Goal: Task Accomplishment & Management: Manage account settings

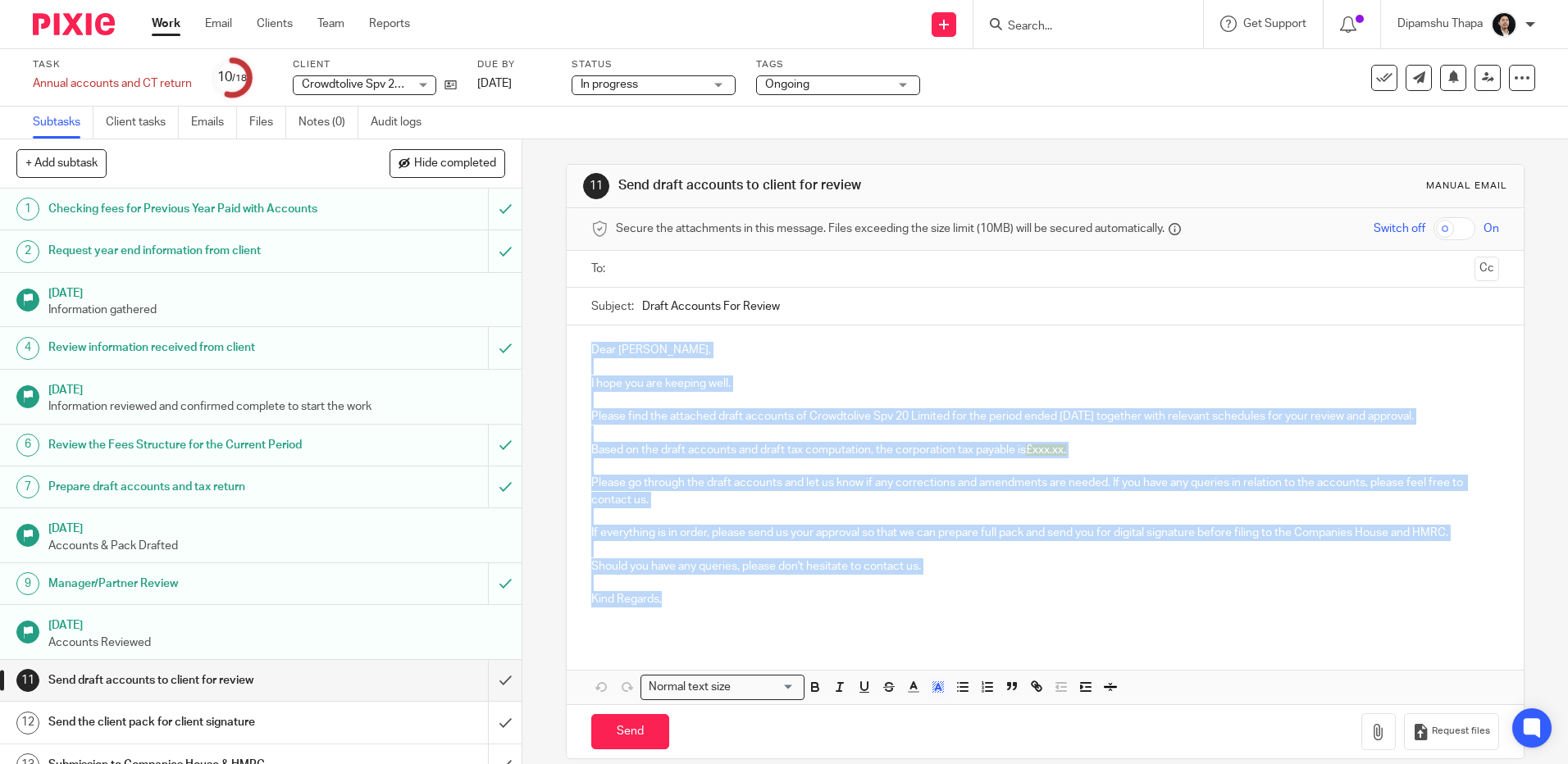
click at [47, 21] on img at bounding box center [74, 24] width 82 height 22
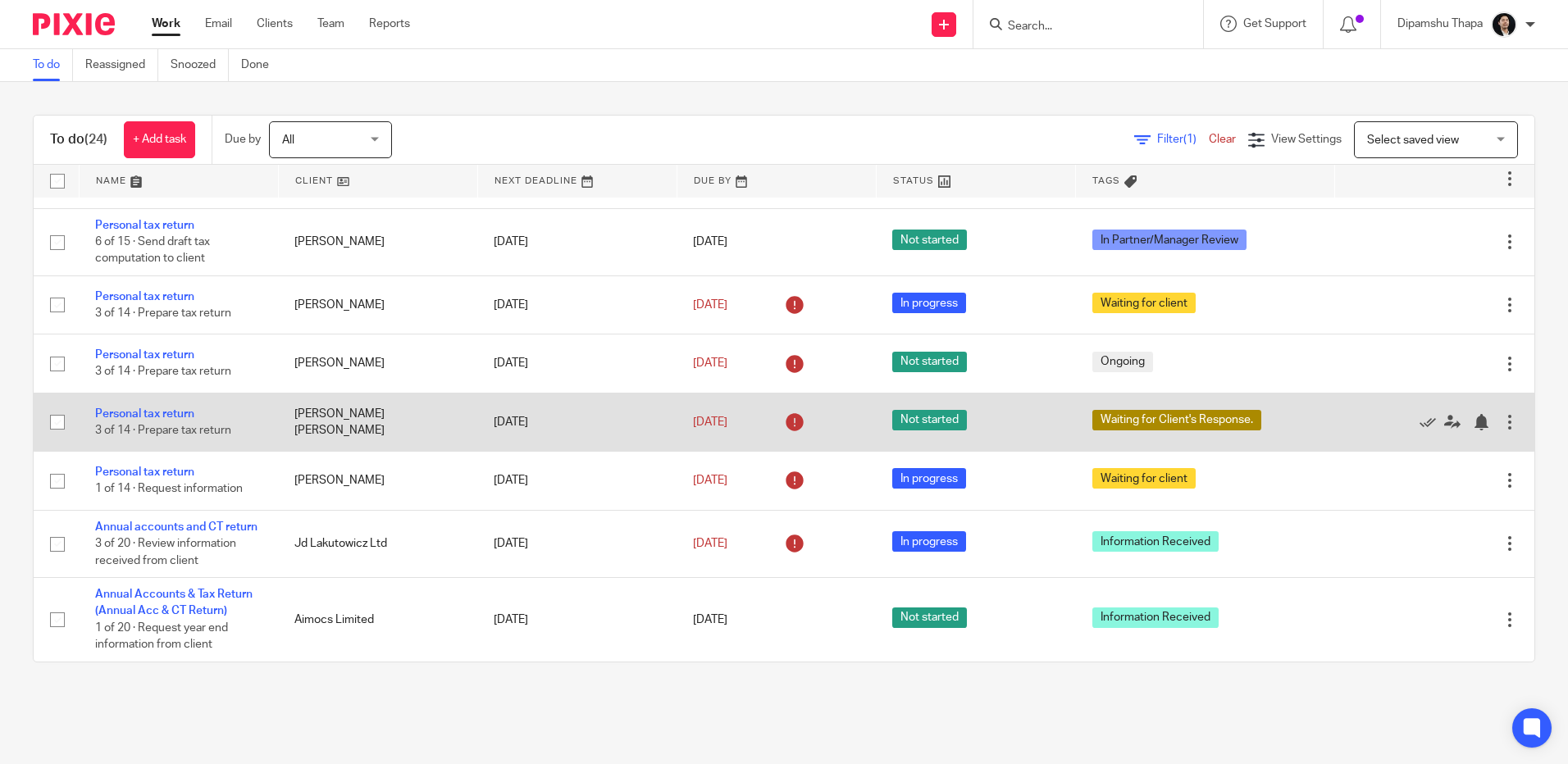
scroll to position [1404, 0]
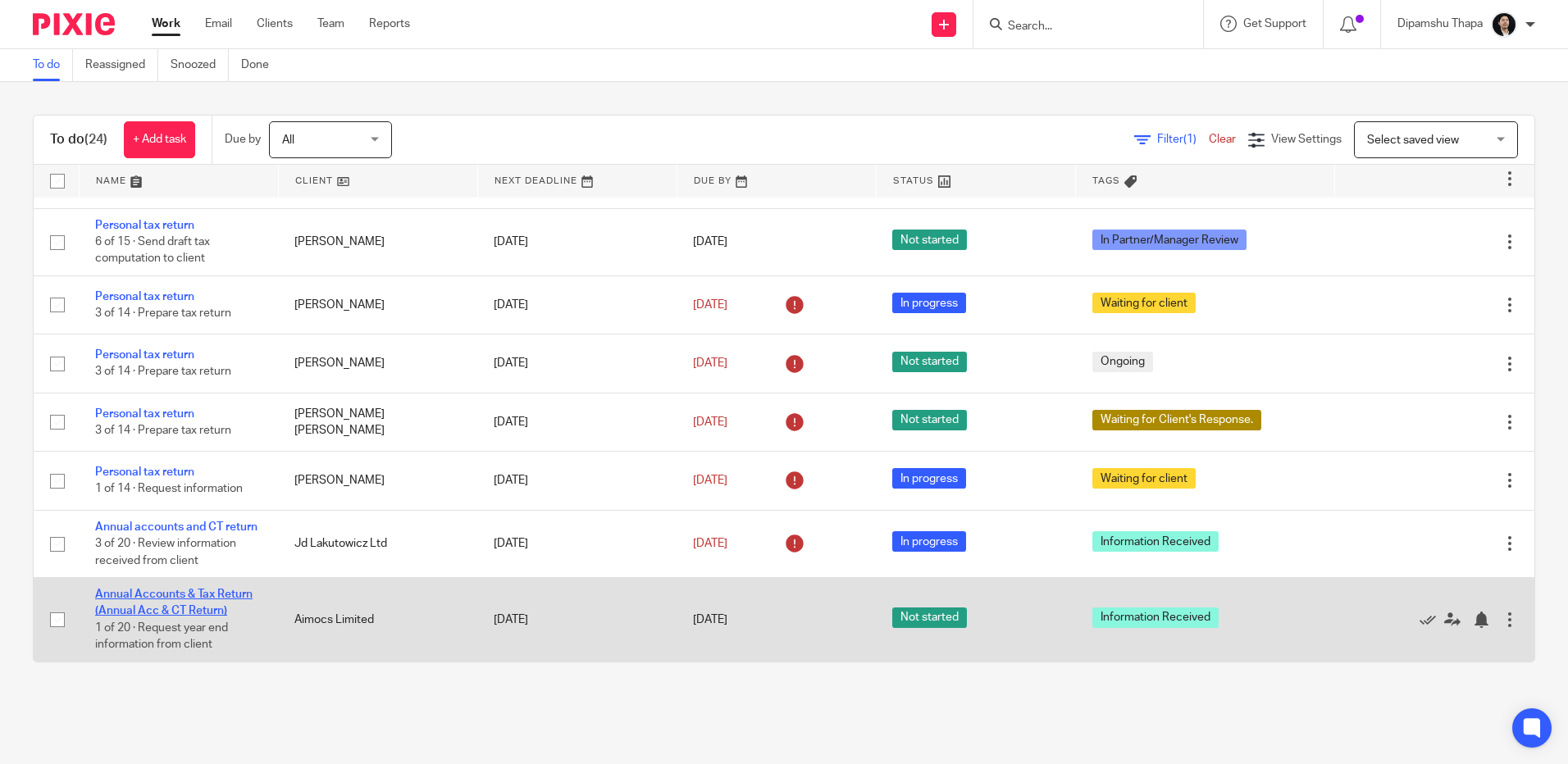
click at [173, 594] on link "Annual Accounts & Tax Return (Annual Acc & CT Return)" at bounding box center [174, 603] width 157 height 28
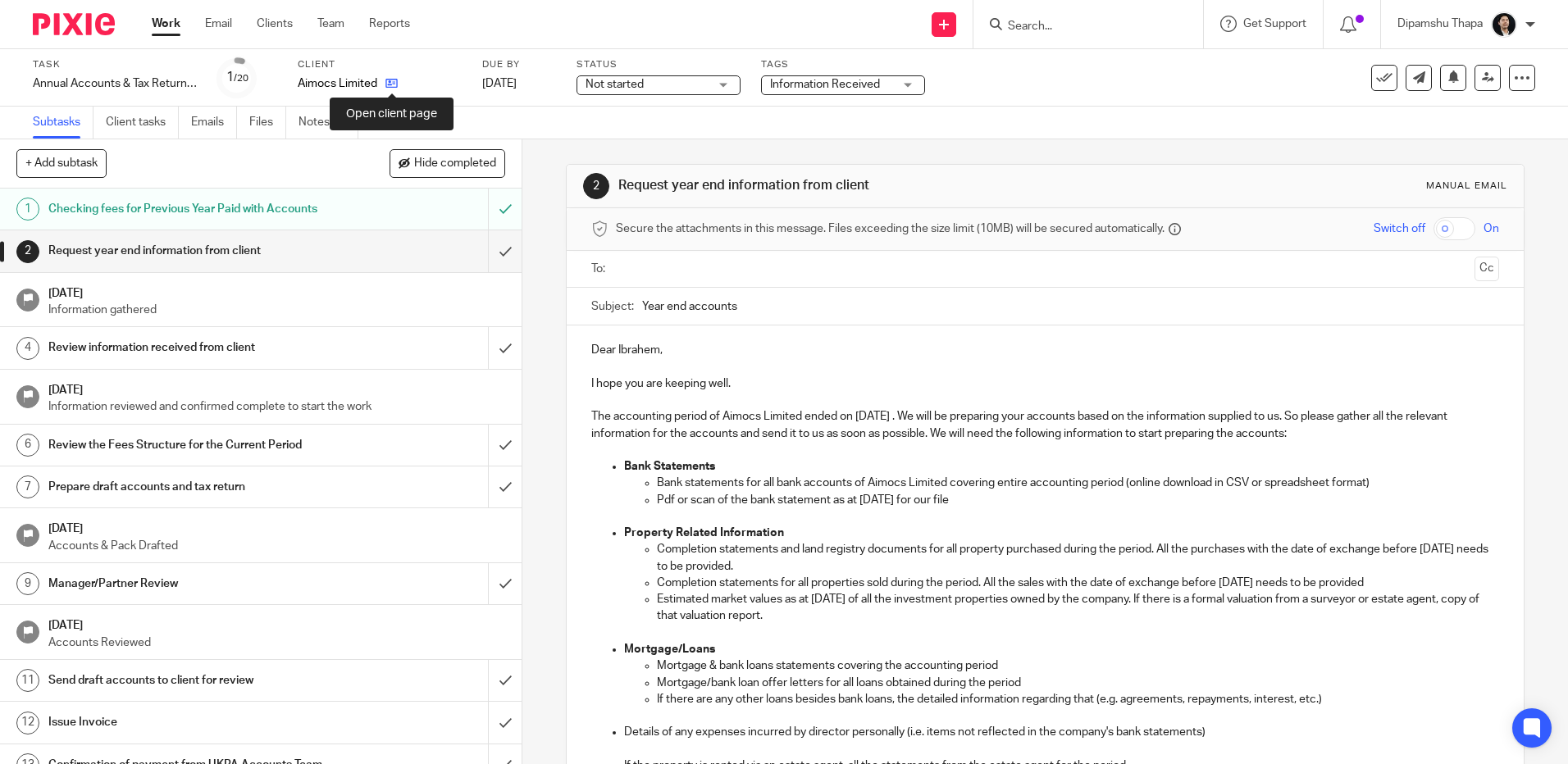
click at [387, 79] on icon at bounding box center [391, 83] width 12 height 12
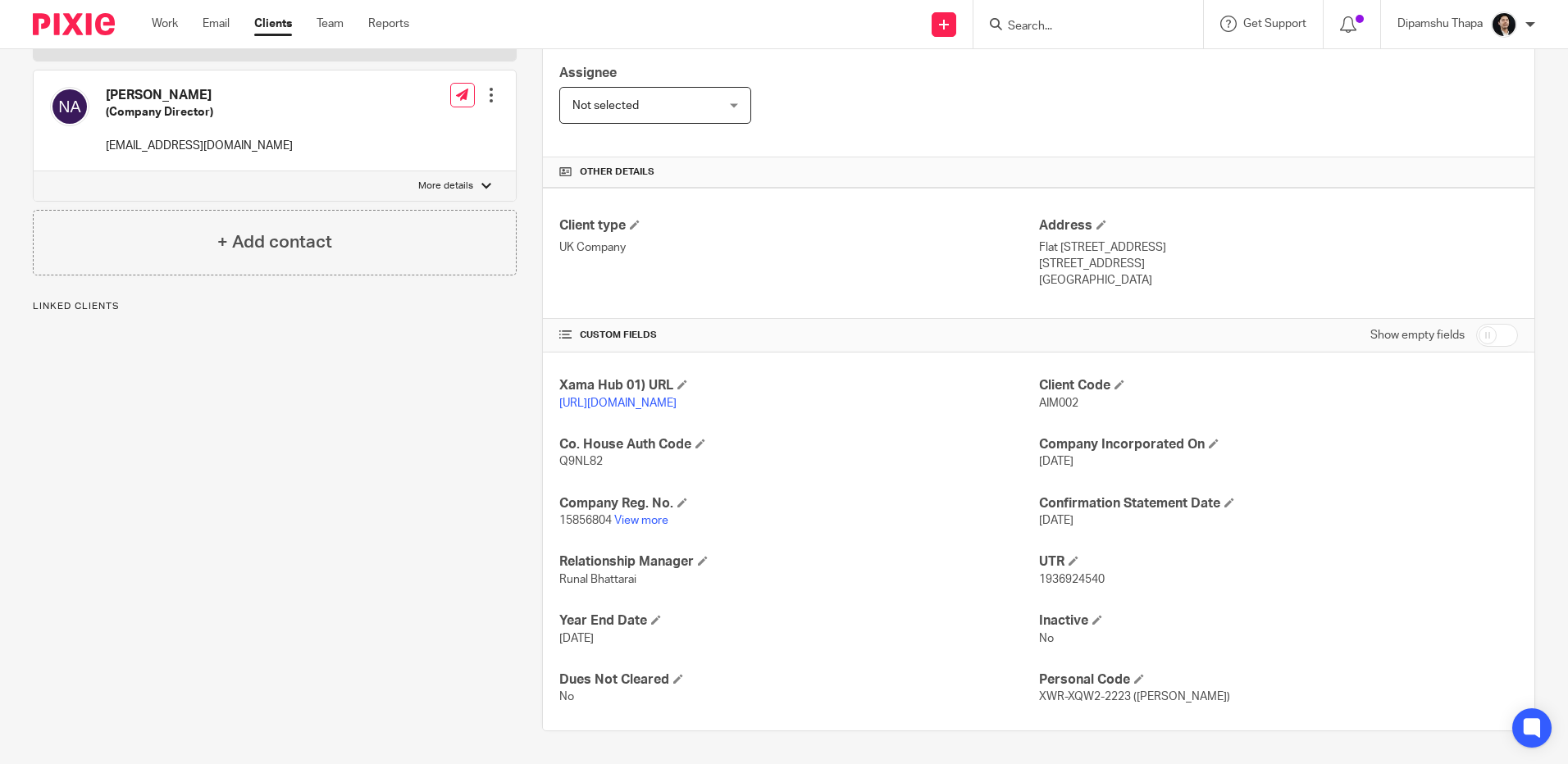
scroll to position [294, 0]
click at [643, 522] on link "View more" at bounding box center [641, 521] width 54 height 12
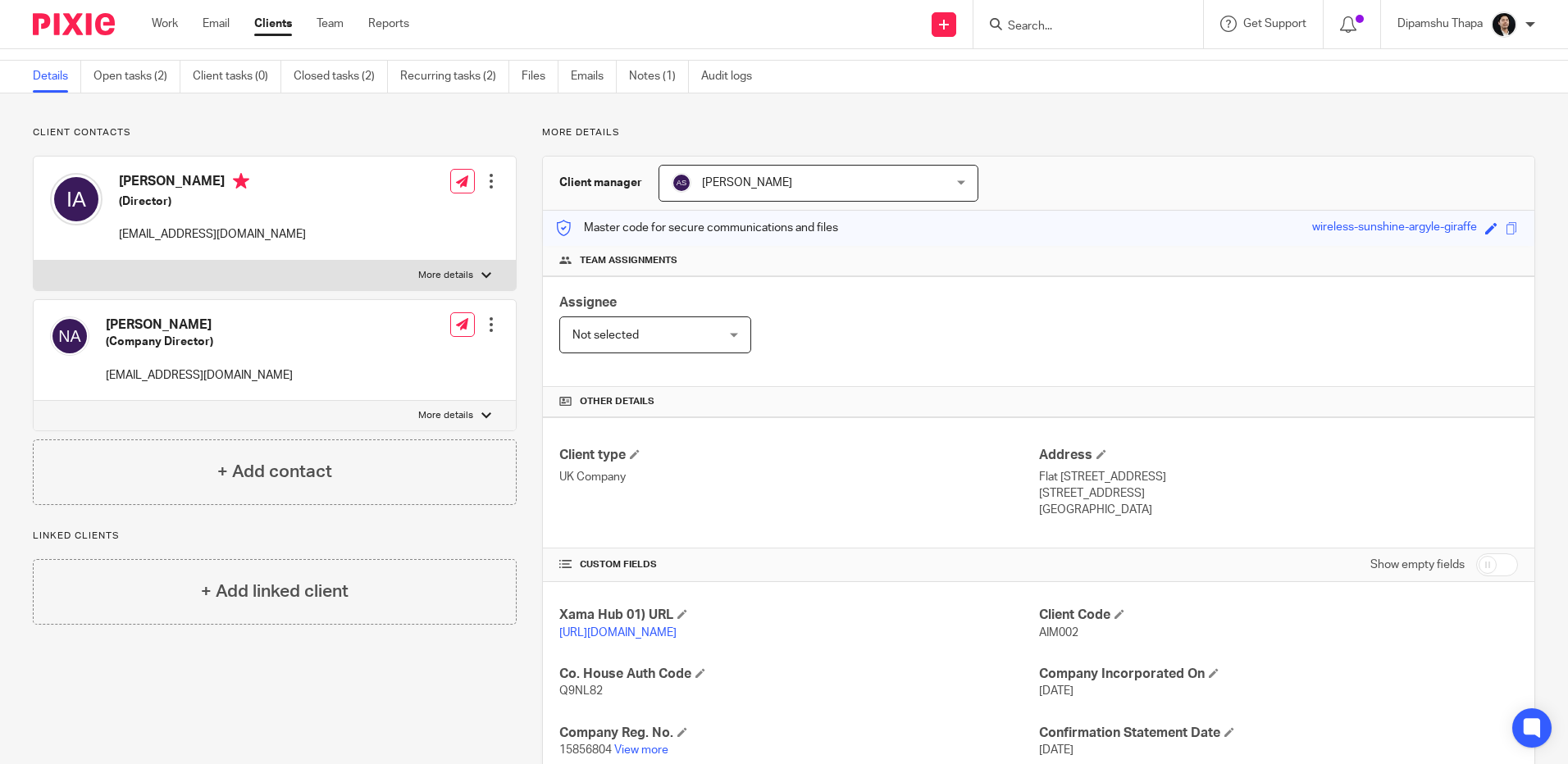
scroll to position [0, 0]
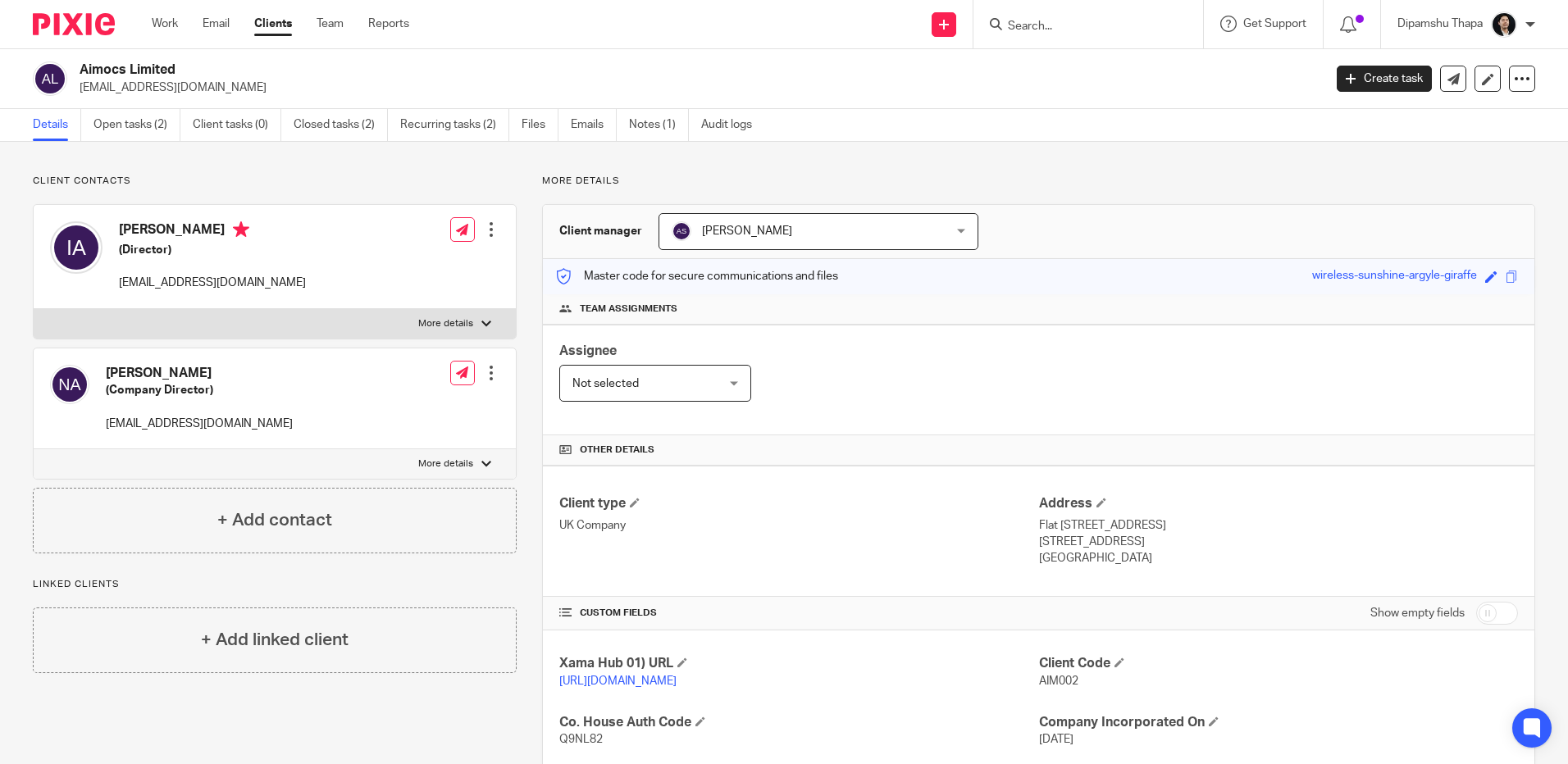
click at [86, 29] on img at bounding box center [74, 24] width 82 height 22
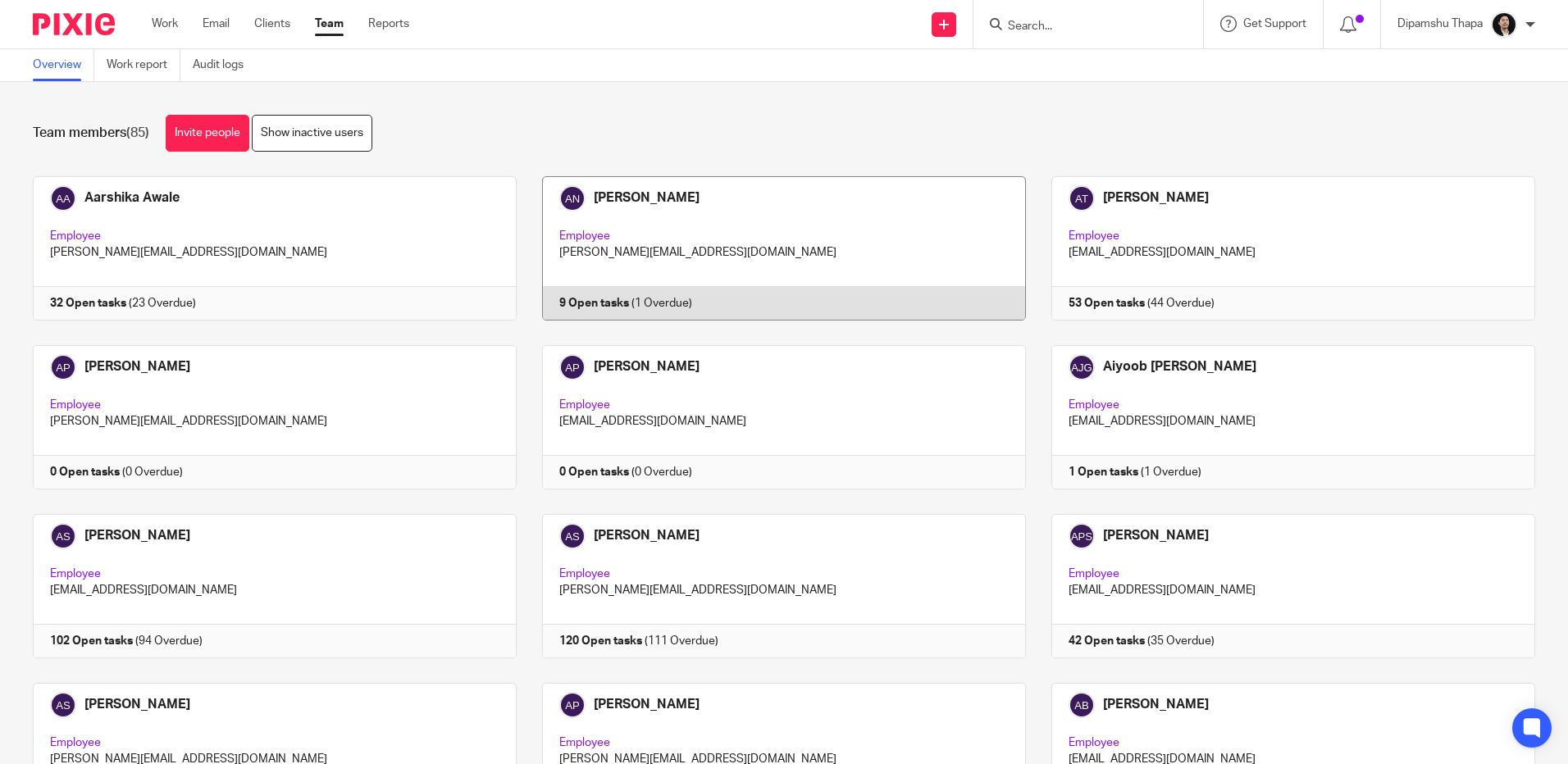
click at [894, 245] on link at bounding box center [772, 248] width 509 height 145
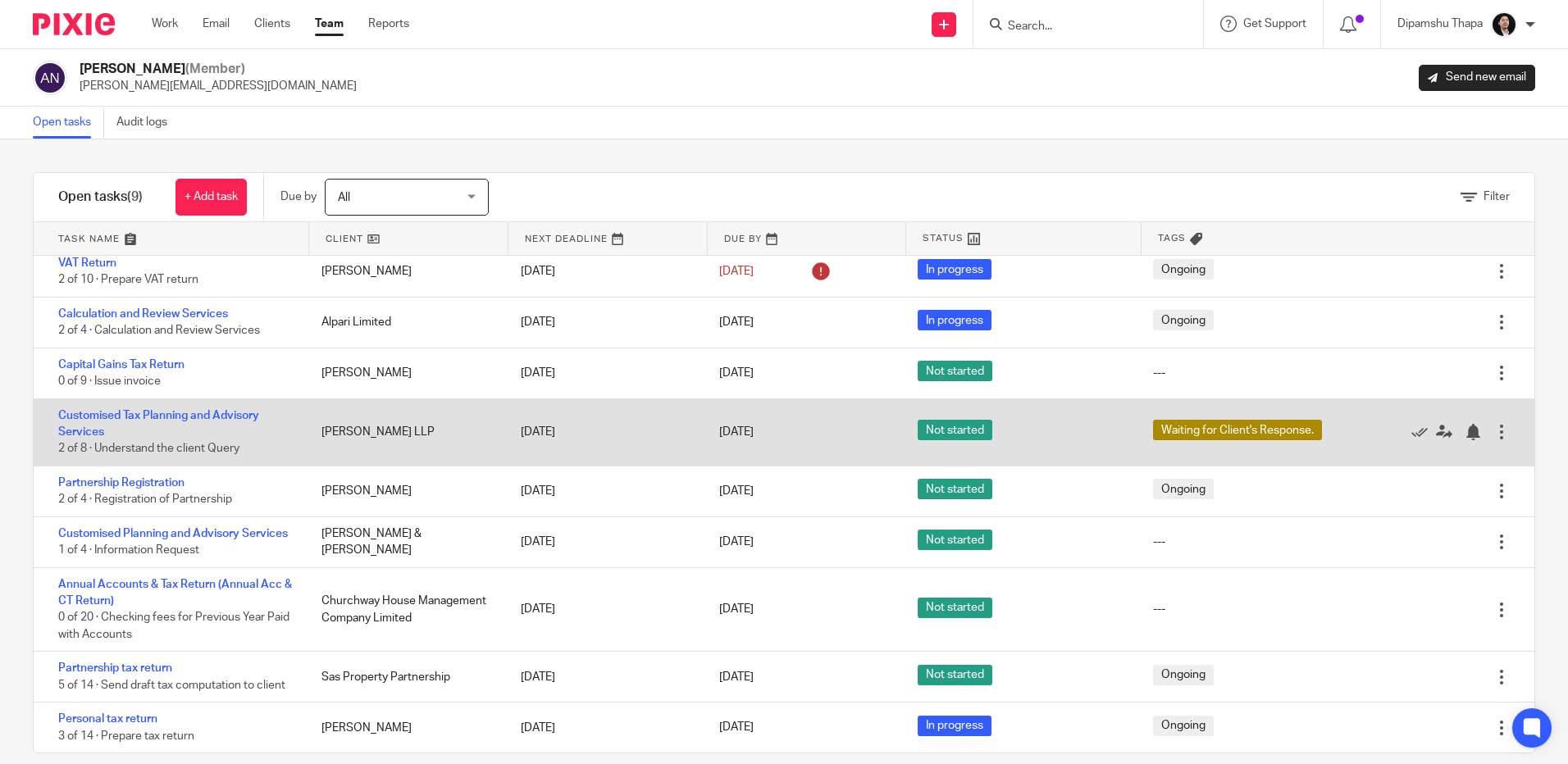
scroll to position [26, 0]
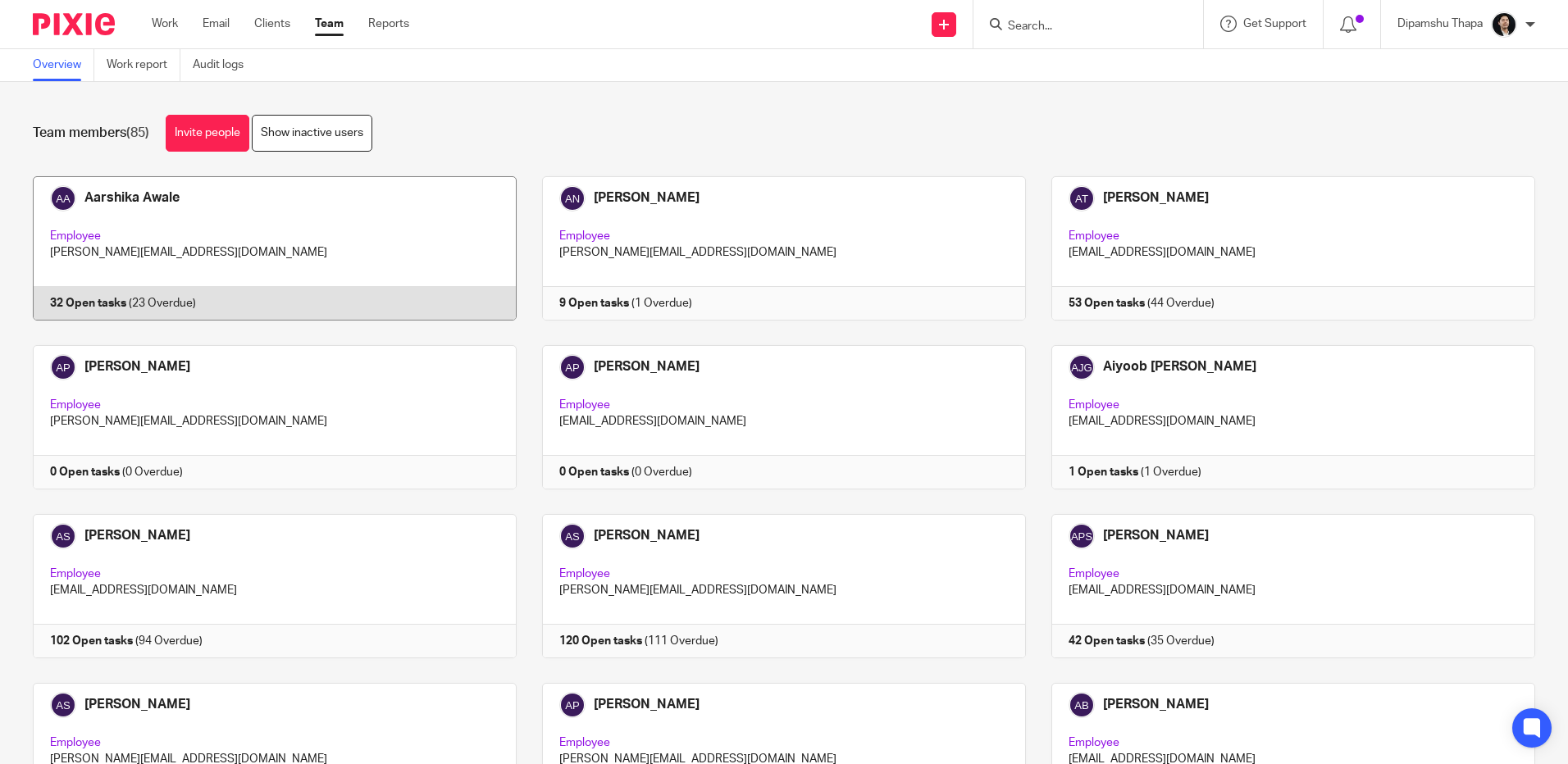
click at [375, 241] on link at bounding box center [262, 248] width 509 height 145
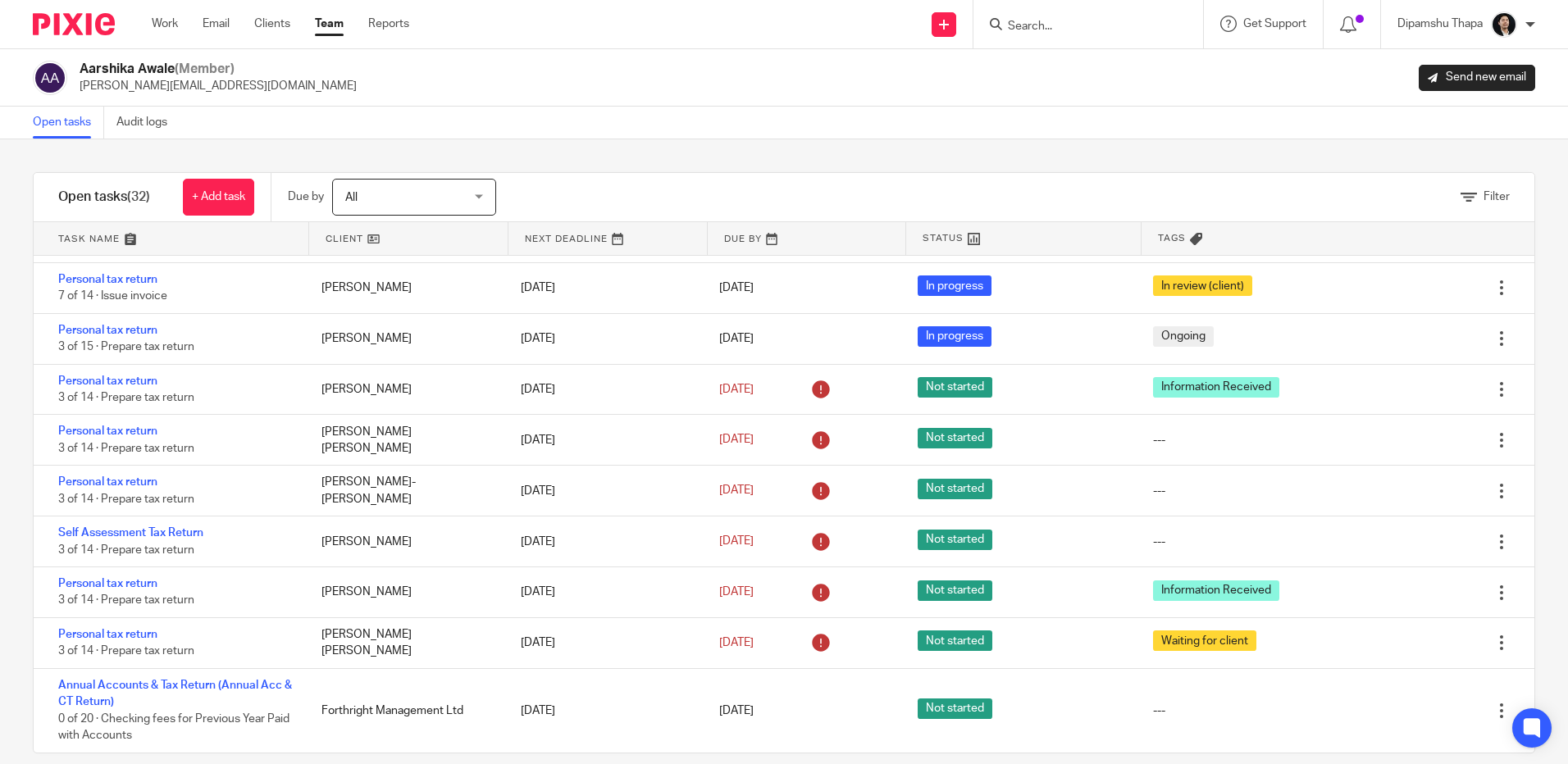
scroll to position [22, 0]
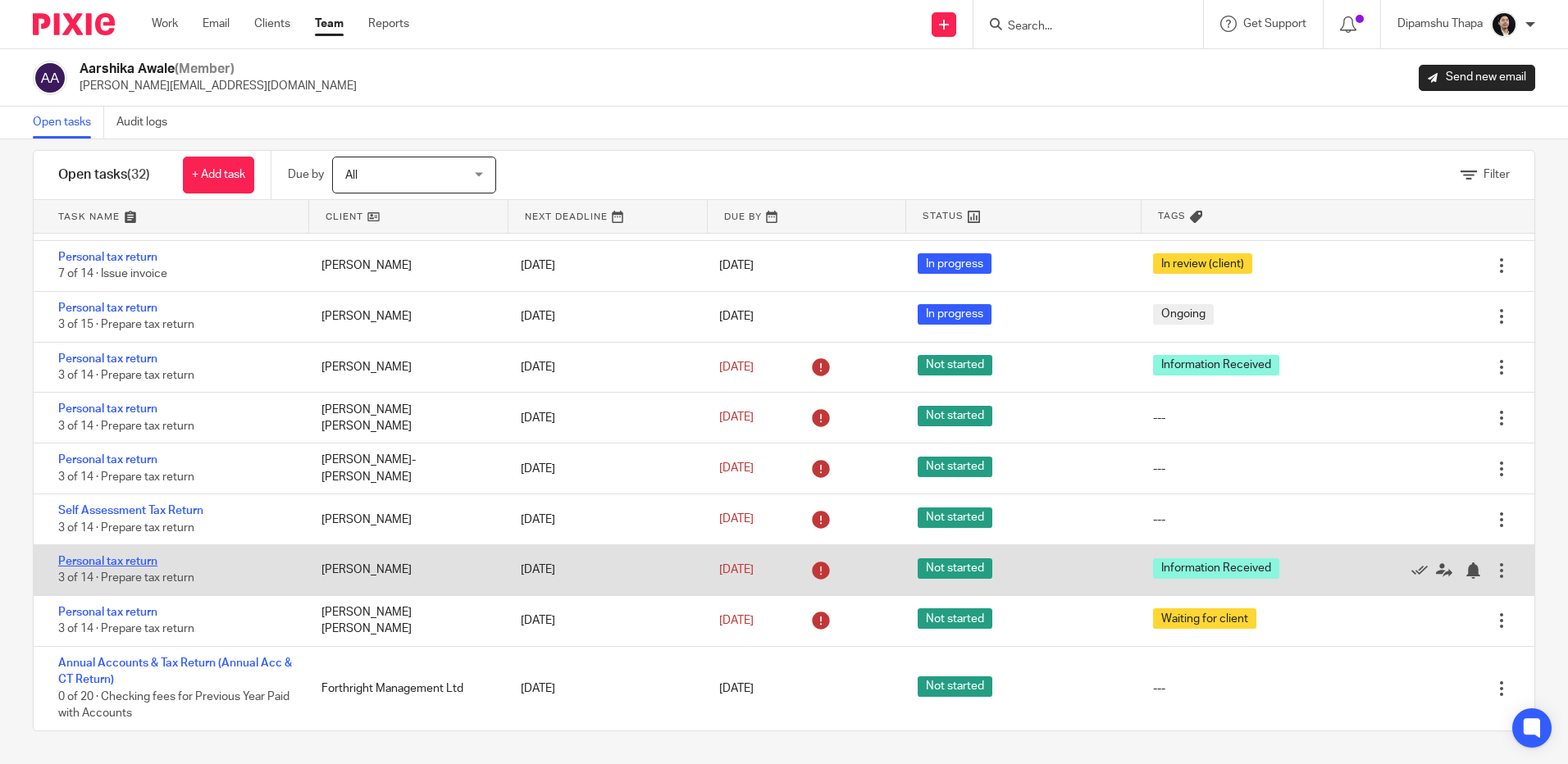
click at [144, 563] on link "Personal tax return" at bounding box center [108, 561] width 99 height 12
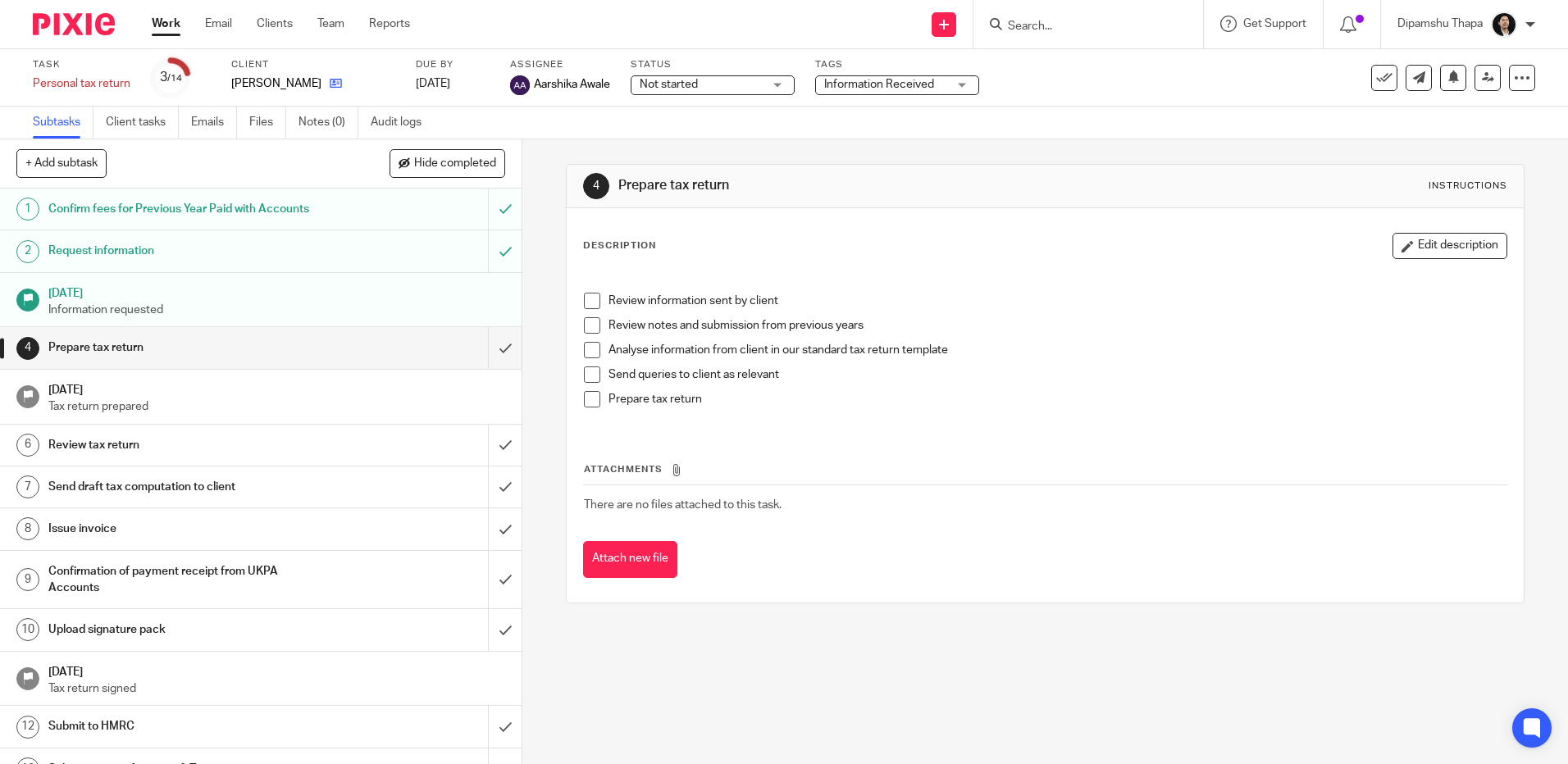
click at [322, 81] on link at bounding box center [332, 84] width 21 height 17
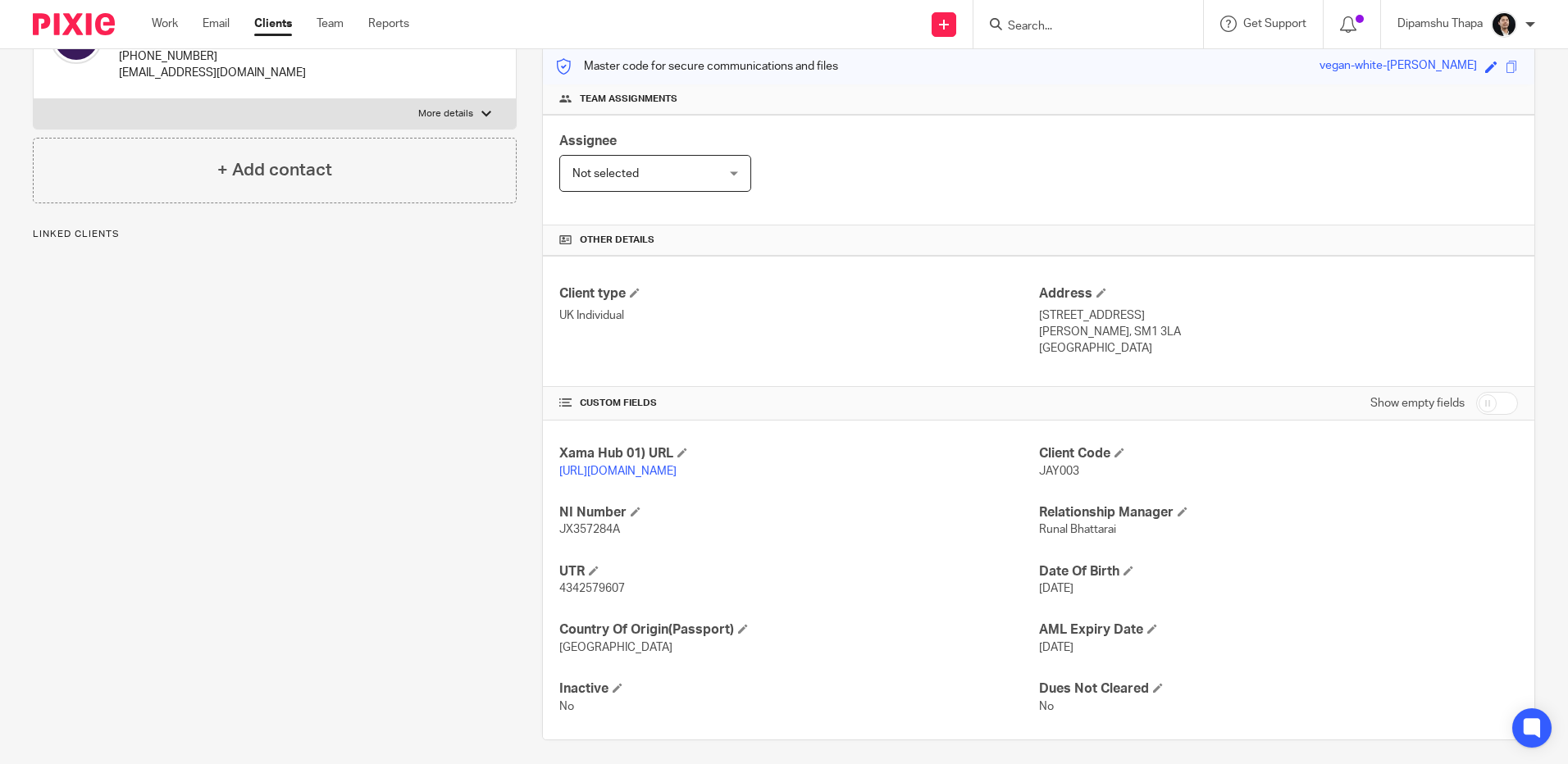
scroll to position [236, 0]
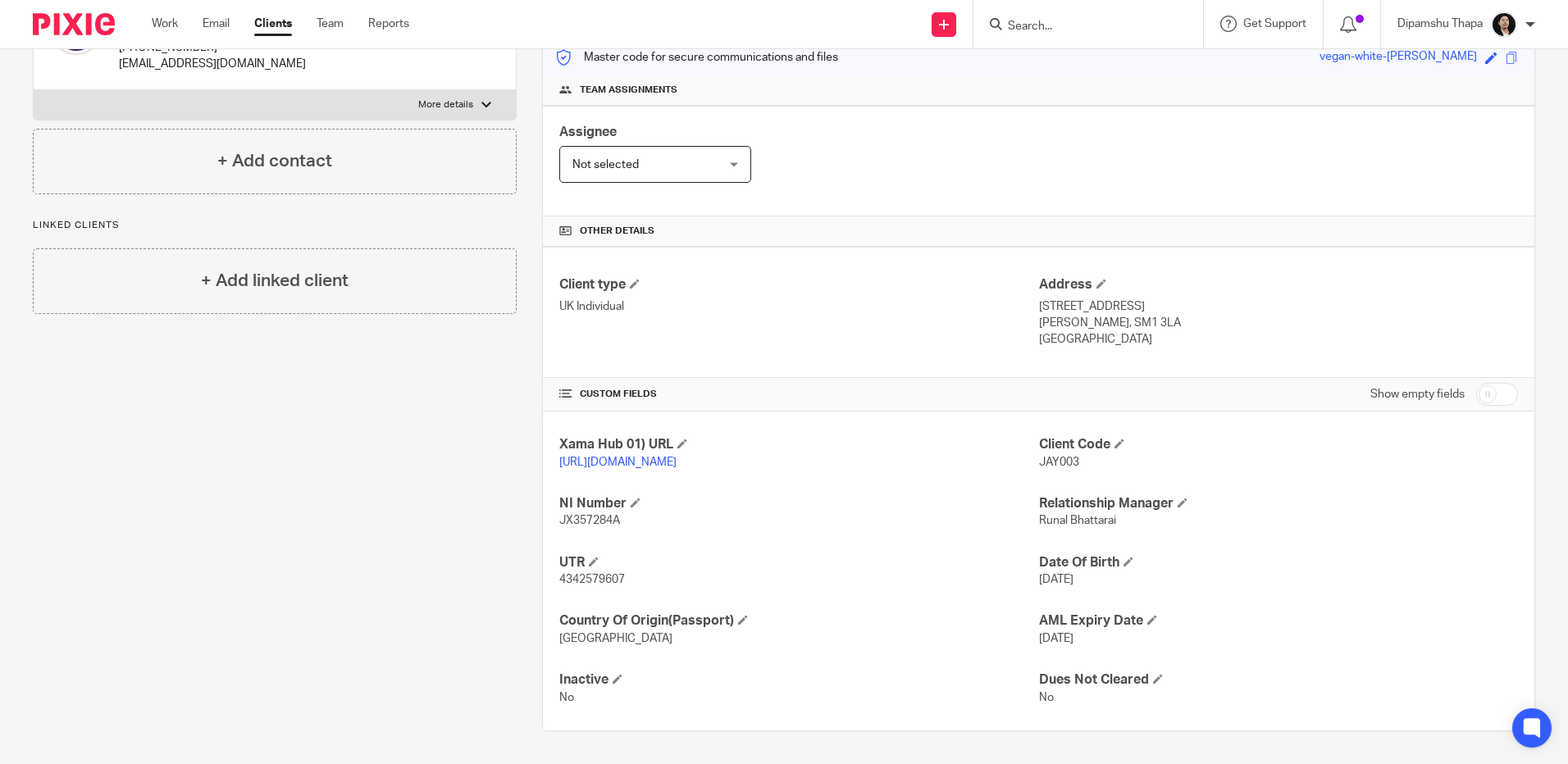
drag, startPoint x: 936, startPoint y: 655, endPoint x: 1152, endPoint y: 633, distance: 217.1
click at [936, 655] on div "Xama Hub 01) URL [URL][DOMAIN_NAME] Client Code JAY003 NI Number JX357284A Rela…" at bounding box center [1038, 571] width 992 height 319
